Goal: Task Accomplishment & Management: Complete application form

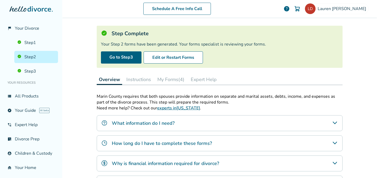
scroll to position [26, 0]
click at [172, 81] on button "My Forms (4)" at bounding box center [170, 79] width 31 height 11
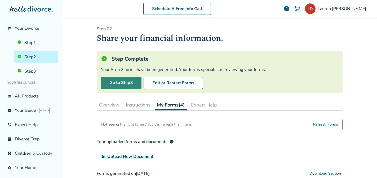
click at [119, 80] on link "Go to Step 3" at bounding box center [121, 83] width 41 height 12
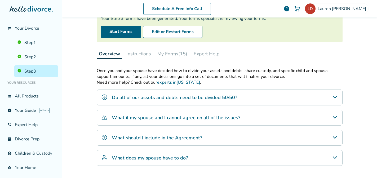
scroll to position [52, 0]
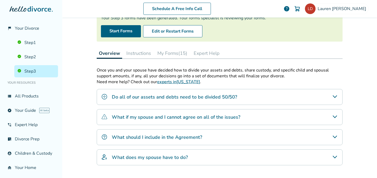
click at [262, 94] on div "Do all of our assets and debts need to be divided 50/50?" at bounding box center [220, 97] width 246 height 16
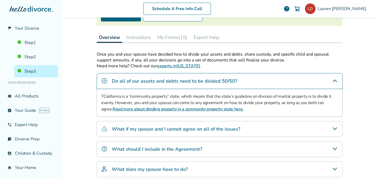
scroll to position [69, 0]
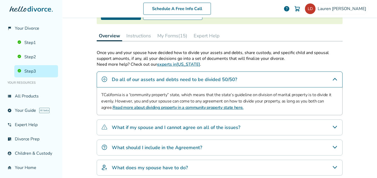
click at [221, 147] on div "What should I include in the Agreement?" at bounding box center [220, 148] width 246 height 16
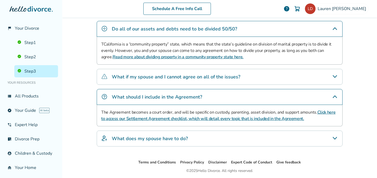
scroll to position [121, 0]
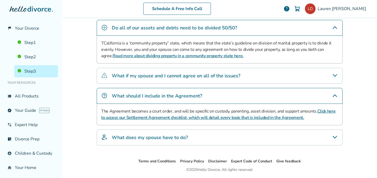
click at [223, 138] on div "What does my spouse have to do?" at bounding box center [220, 137] width 246 height 16
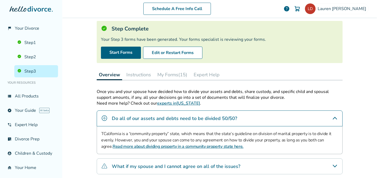
scroll to position [29, 0]
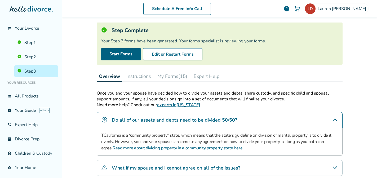
click at [141, 75] on button "Instructions" at bounding box center [138, 76] width 29 height 11
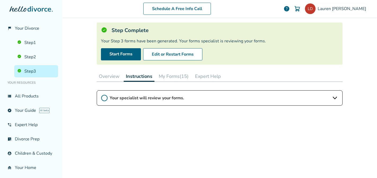
click at [172, 79] on button "My Forms (15)" at bounding box center [173, 76] width 34 height 11
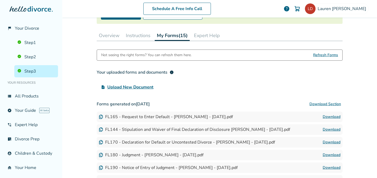
scroll to position [88, 0]
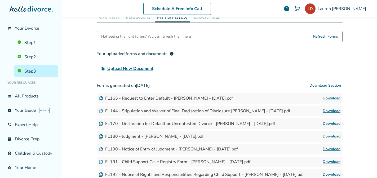
click at [333, 84] on button "Download Section" at bounding box center [325, 85] width 35 height 11
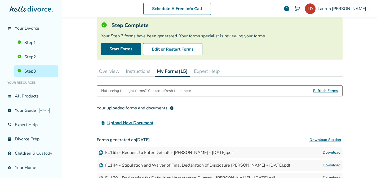
scroll to position [33, 0]
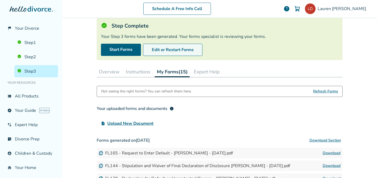
click at [165, 49] on button "Edit or Restart Forms" at bounding box center [172, 50] width 59 height 12
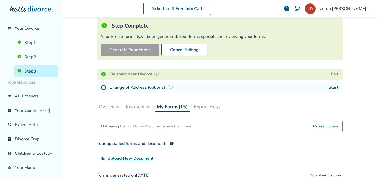
click at [172, 86] on img at bounding box center [170, 86] width 5 height 5
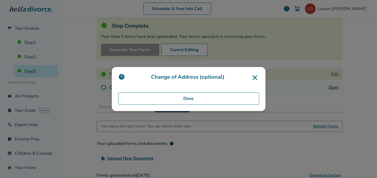
click at [179, 96] on button "Done" at bounding box center [188, 98] width 141 height 12
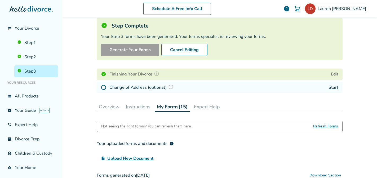
click at [156, 74] on img at bounding box center [156, 73] width 5 height 5
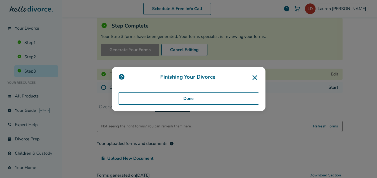
click at [202, 98] on button "Done" at bounding box center [188, 98] width 141 height 12
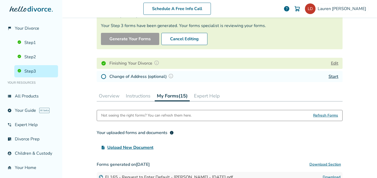
scroll to position [59, 0]
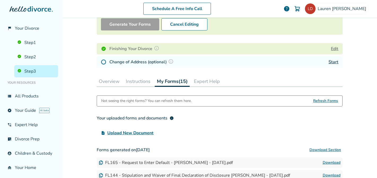
click at [332, 61] on link "Start" at bounding box center [333, 62] width 10 height 6
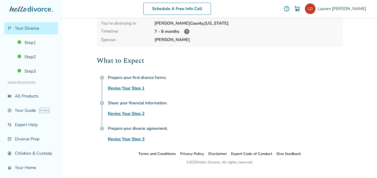
scroll to position [52, 0]
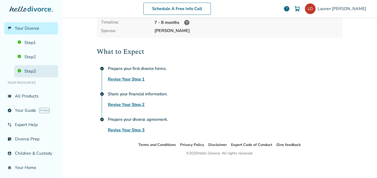
click at [36, 69] on link "Step 3" at bounding box center [36, 71] width 44 height 12
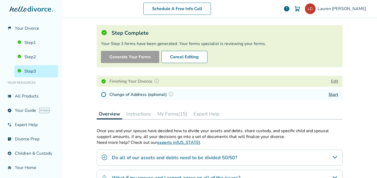
click at [333, 81] on button "Edit" at bounding box center [334, 81] width 7 height 6
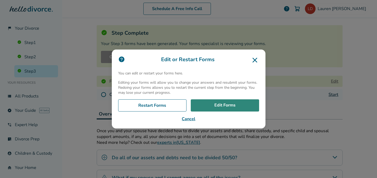
click at [221, 108] on link "Edit Forms" at bounding box center [225, 105] width 68 height 12
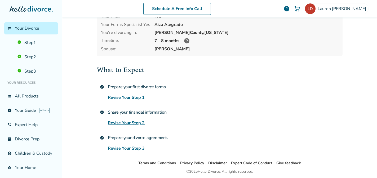
scroll to position [52, 0]
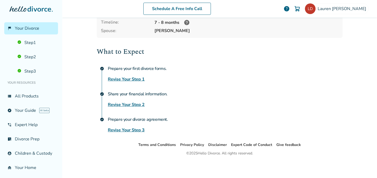
click at [133, 128] on link "Revise Your Step 3" at bounding box center [126, 130] width 37 height 6
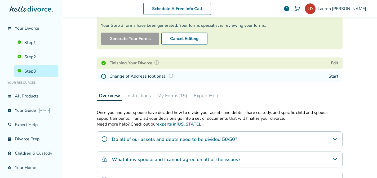
scroll to position [48, 0]
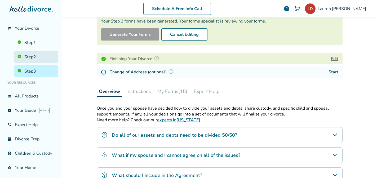
click at [39, 56] on link "Step 2" at bounding box center [36, 57] width 44 height 12
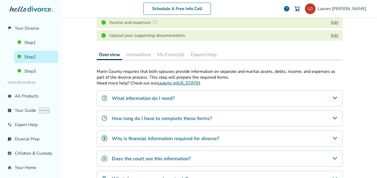
scroll to position [126, 0]
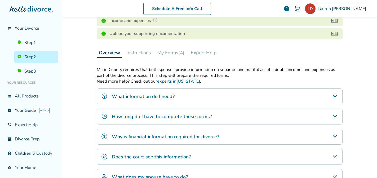
click at [145, 53] on button "Instructions" at bounding box center [138, 52] width 29 height 11
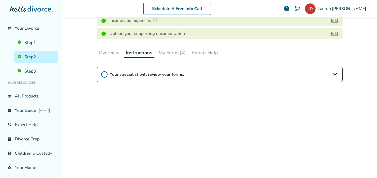
click at [177, 58] on div "Overview Instructions My Forms (4) Expert Help" at bounding box center [220, 52] width 246 height 11
click at [177, 53] on button "My Forms (4)" at bounding box center [171, 52] width 31 height 11
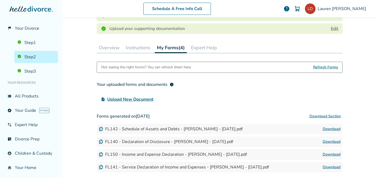
scroll to position [82, 0]
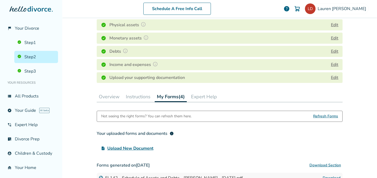
click at [109, 95] on button "Overview" at bounding box center [109, 96] width 25 height 11
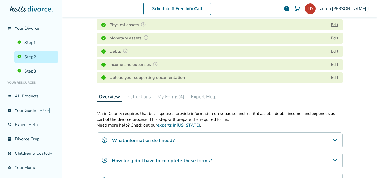
click at [204, 97] on button "Expert Help" at bounding box center [203, 96] width 30 height 11
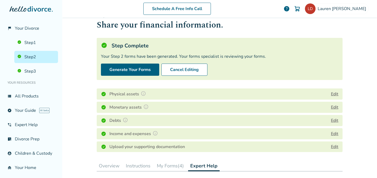
scroll to position [26, 0]
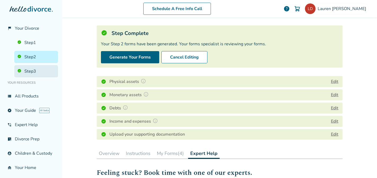
click at [38, 74] on link "Step 3" at bounding box center [36, 71] width 44 height 12
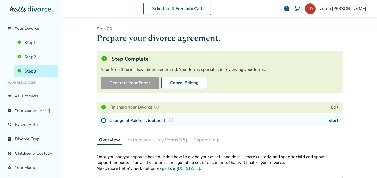
click at [333, 107] on button "Edit" at bounding box center [334, 107] width 7 height 6
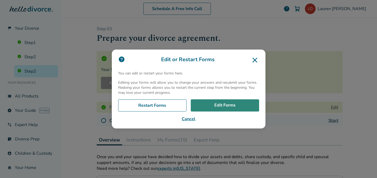
click at [215, 105] on link "Edit Forms" at bounding box center [225, 105] width 68 height 12
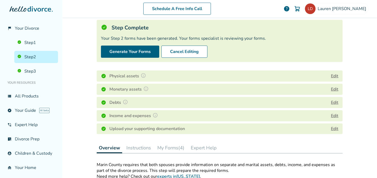
scroll to position [36, 0]
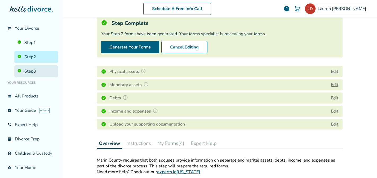
click at [38, 71] on link "Step 3" at bounding box center [36, 71] width 44 height 12
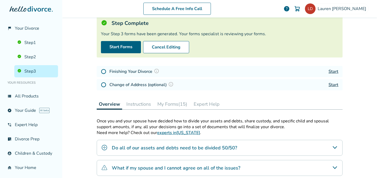
scroll to position [26, 0]
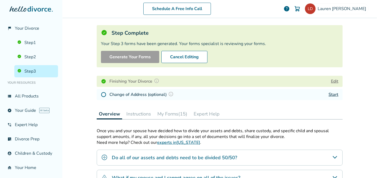
click at [183, 114] on button "My Forms (15)" at bounding box center [172, 114] width 34 height 11
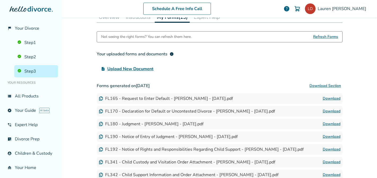
scroll to position [84, 0]
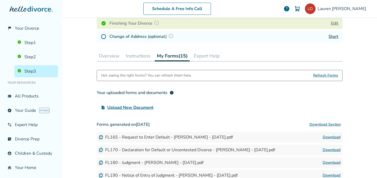
click at [316, 123] on button "Download Section" at bounding box center [325, 124] width 35 height 11
click at [334, 38] on link "Start" at bounding box center [333, 37] width 10 height 6
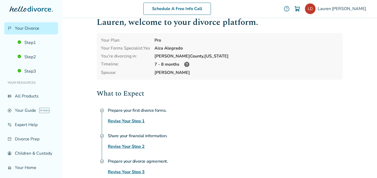
scroll to position [11, 0]
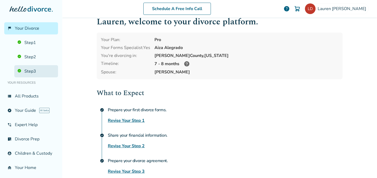
click at [33, 69] on link "Step 3" at bounding box center [36, 71] width 44 height 12
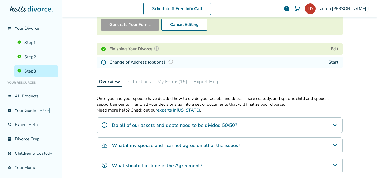
scroll to position [60, 0]
